Goal: Transaction & Acquisition: Book appointment/travel/reservation

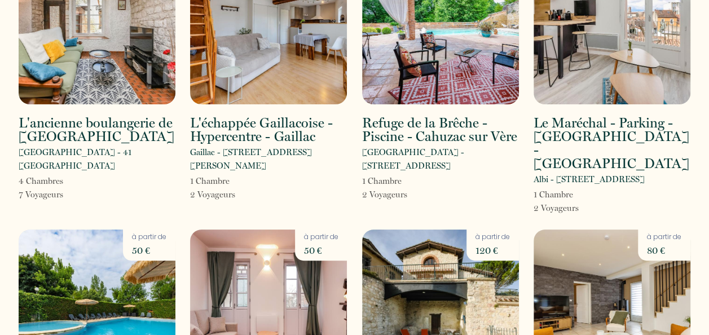
scroll to position [2142, 0]
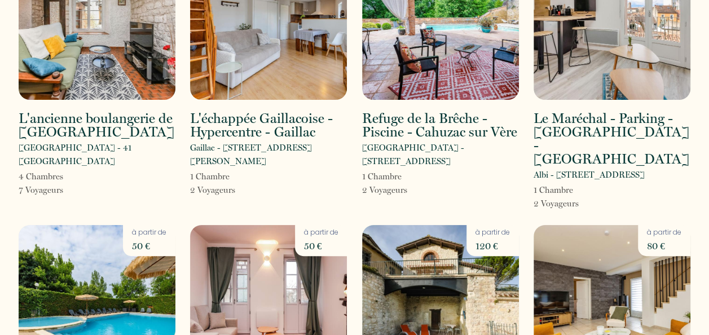
click at [137, 225] on img at bounding box center [97, 304] width 157 height 159
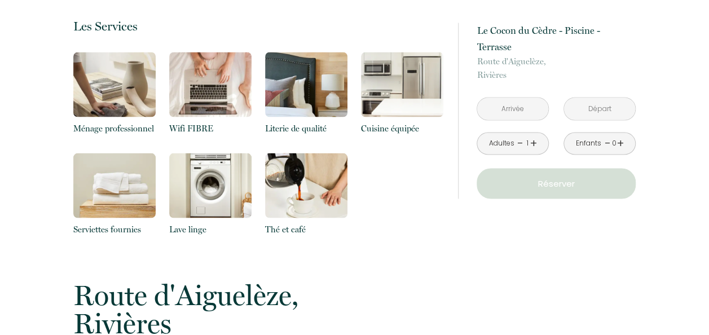
scroll to position [685, 0]
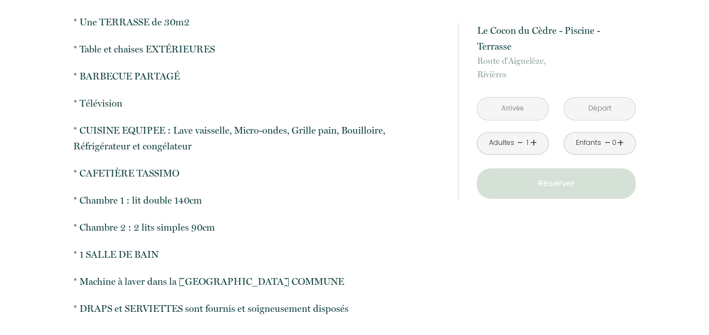
click at [525, 98] on input "text" at bounding box center [512, 109] width 71 height 22
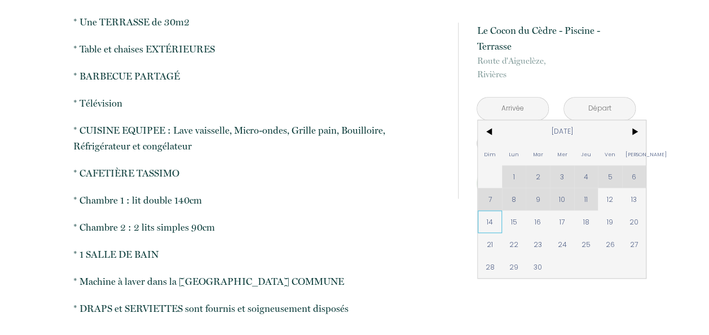
drag, startPoint x: 492, startPoint y: 203, endPoint x: 589, endPoint y: 65, distance: 169.1
click at [492, 210] on span "14" at bounding box center [490, 221] width 24 height 23
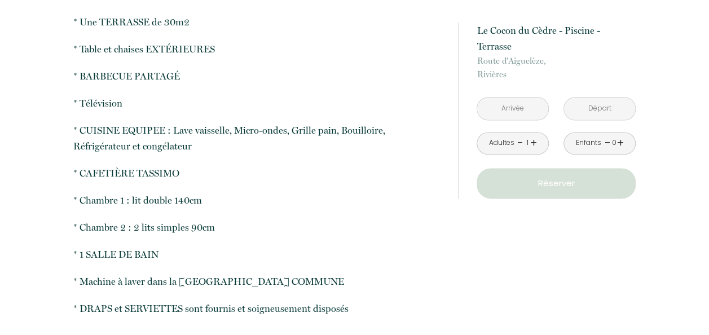
type input "[DATE]"
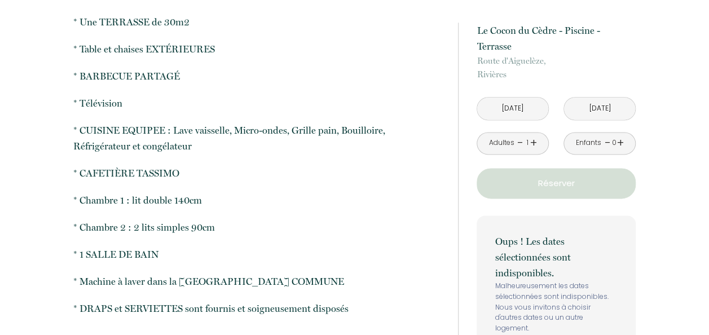
click at [536, 98] on input "[DATE]" at bounding box center [512, 109] width 71 height 22
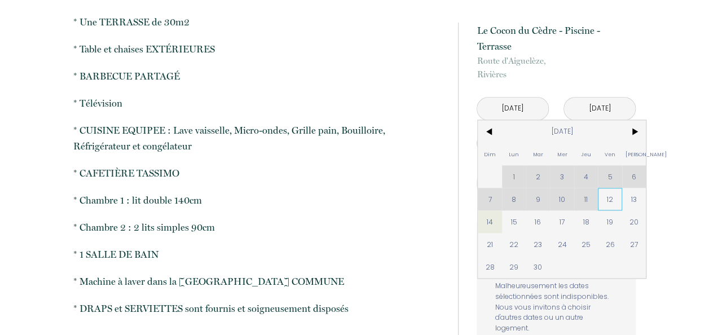
click at [604, 188] on span "12" at bounding box center [610, 199] width 24 height 23
type input "[DATE]"
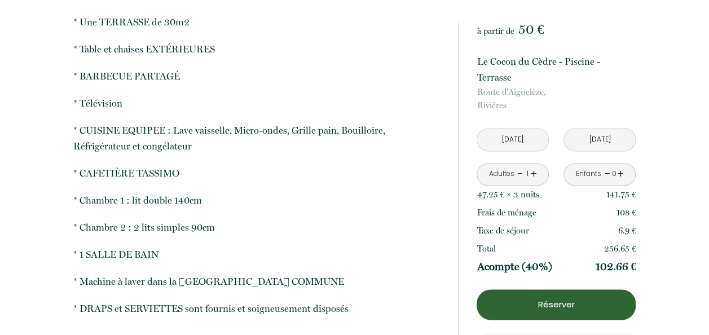
click at [607, 90] on p "Route d'Aiguelèze, [GEOGRAPHIC_DATA]" at bounding box center [555, 98] width 159 height 27
click at [610, 129] on input "[DATE]" at bounding box center [599, 140] width 71 height 22
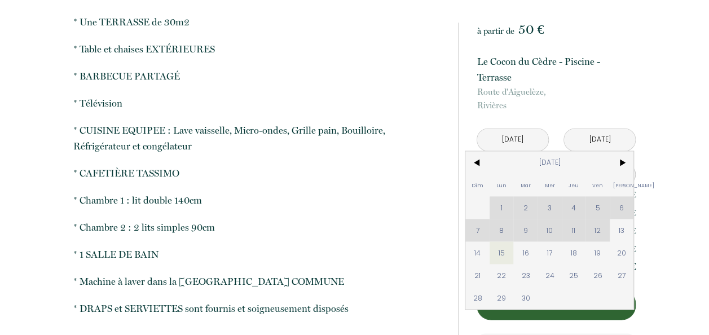
drag, startPoint x: 599, startPoint y: 230, endPoint x: 592, endPoint y: 233, distance: 7.3
click at [598, 241] on span "19" at bounding box center [597, 252] width 24 height 23
type input "[DATE]"
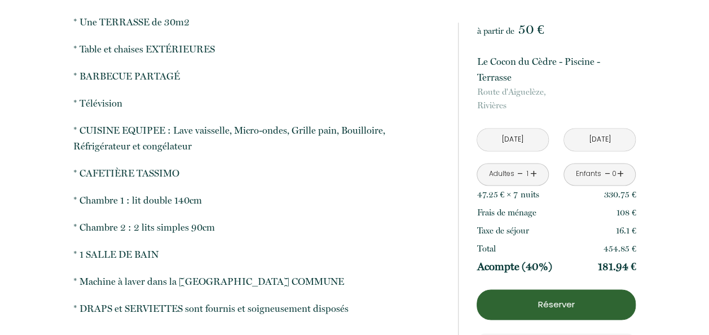
click at [592, 240] on div "Total 454.85 €" at bounding box center [555, 249] width 159 height 18
click at [554, 298] on p "Réserver" at bounding box center [555, 305] width 151 height 14
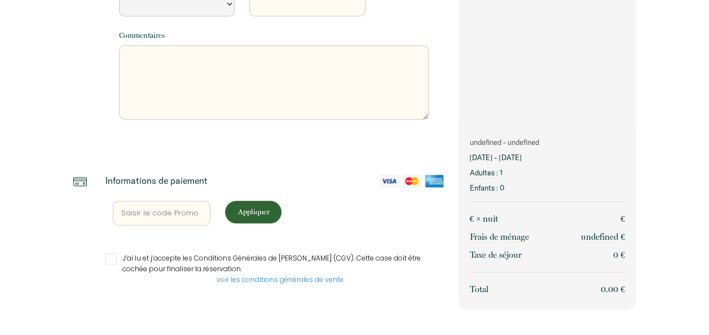
scroll to position [347, 0]
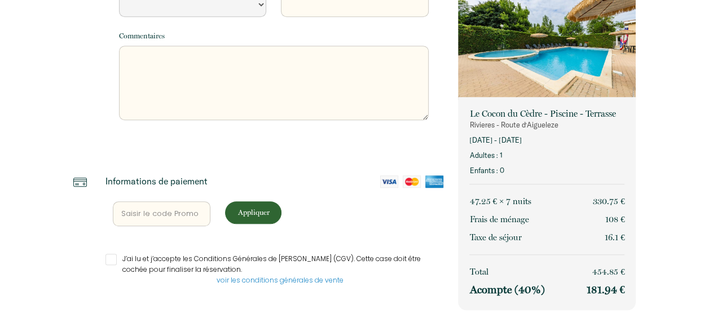
select select "Default select example"
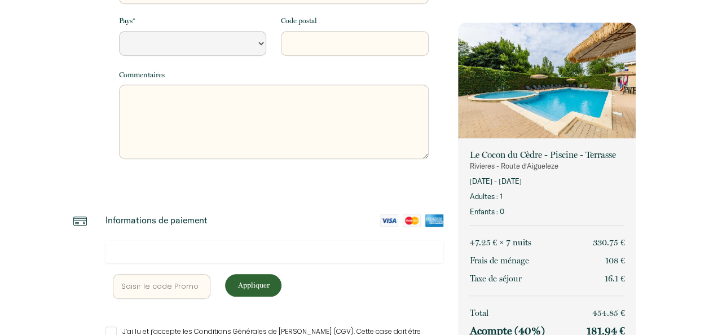
scroll to position [381, 0]
